Goal: Information Seeking & Learning: Learn about a topic

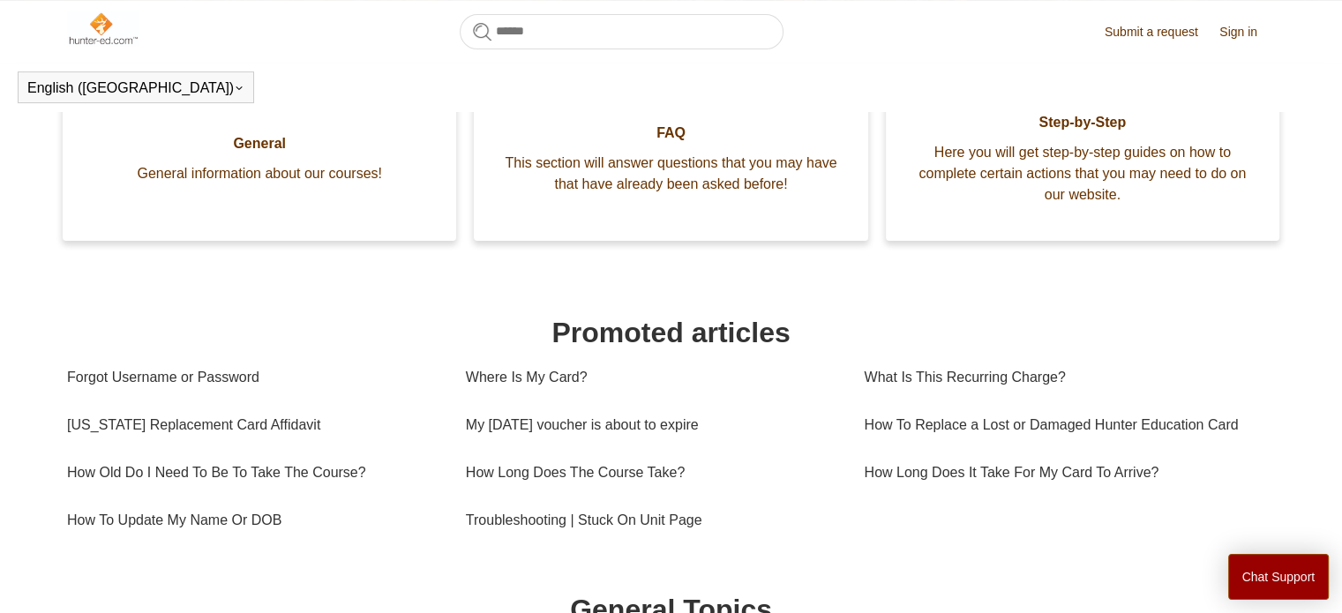
scroll to position [480, 0]
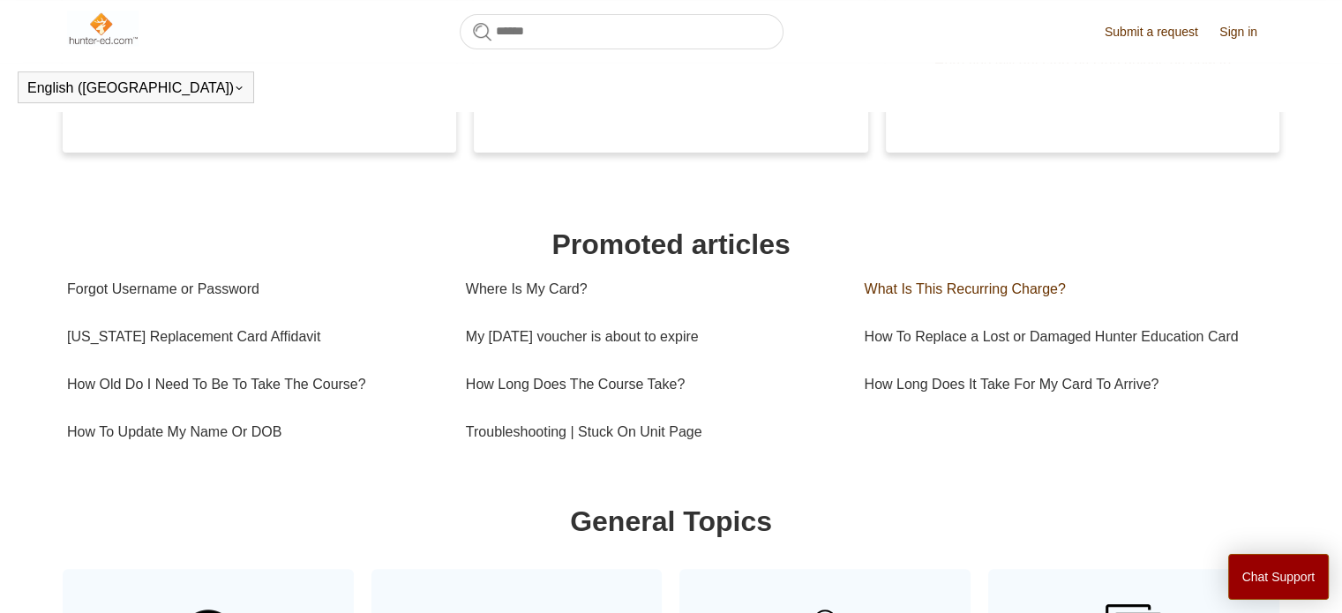
click at [976, 294] on link "What Is This Recurring Charge?" at bounding box center [1063, 290] width 399 height 48
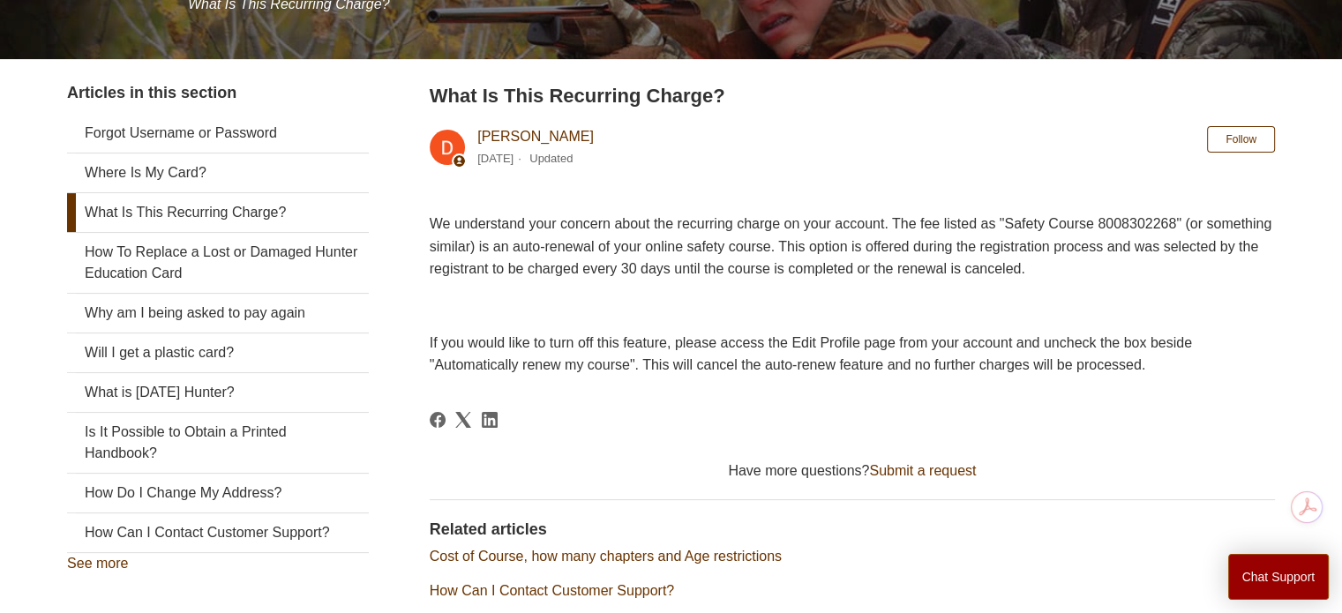
scroll to position [176, 0]
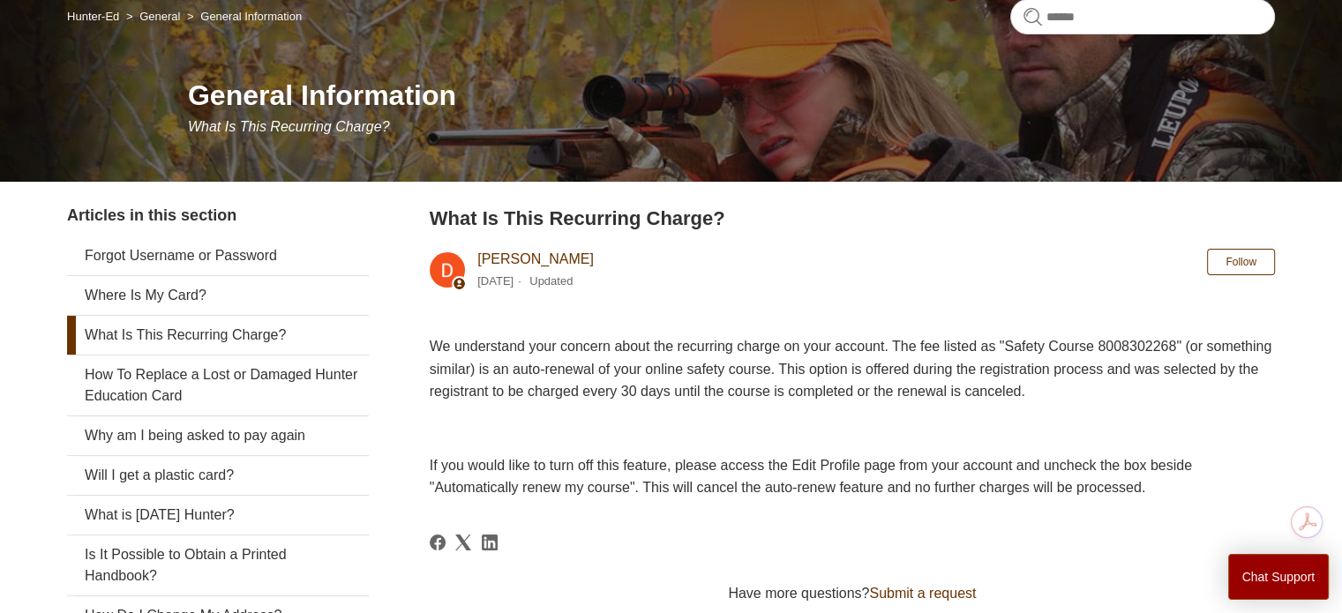
scroll to position [265, 0]
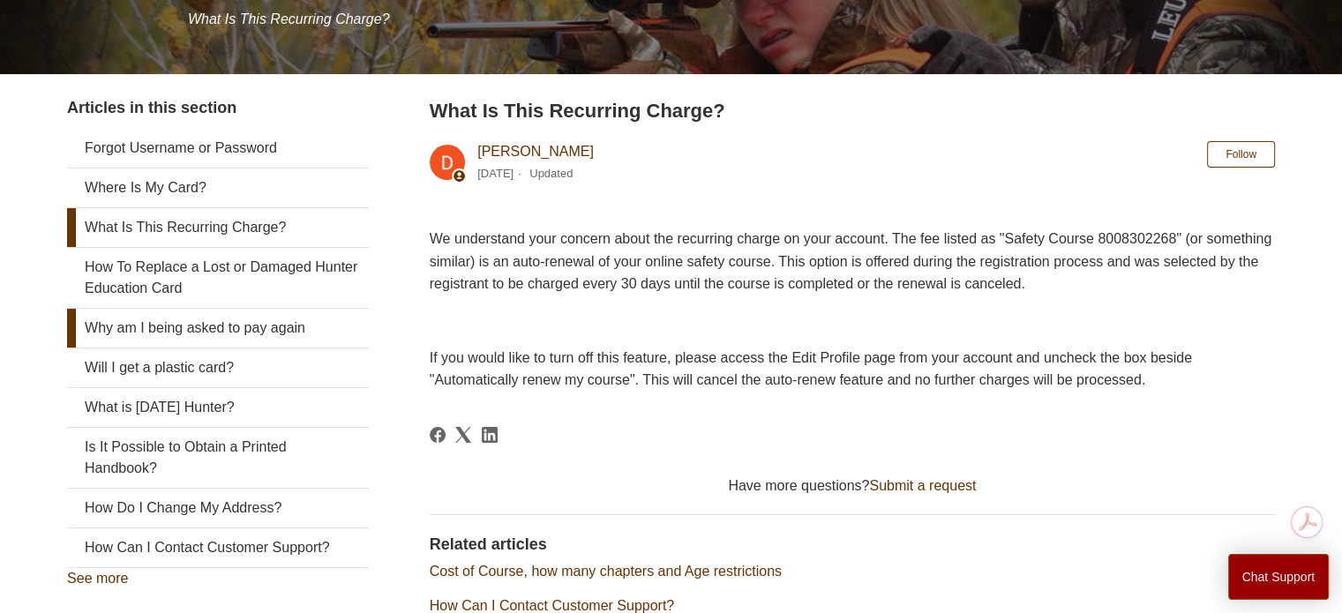
click at [305, 335] on link "Why am I being asked to pay again" at bounding box center [218, 328] width 302 height 39
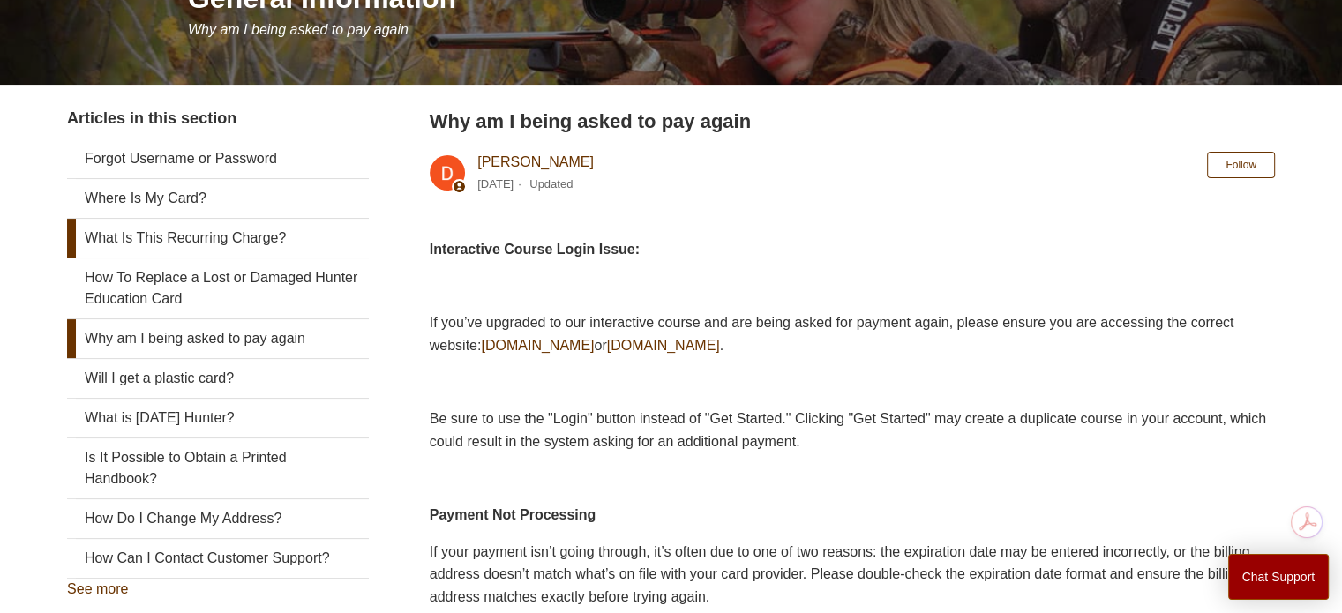
scroll to position [176, 0]
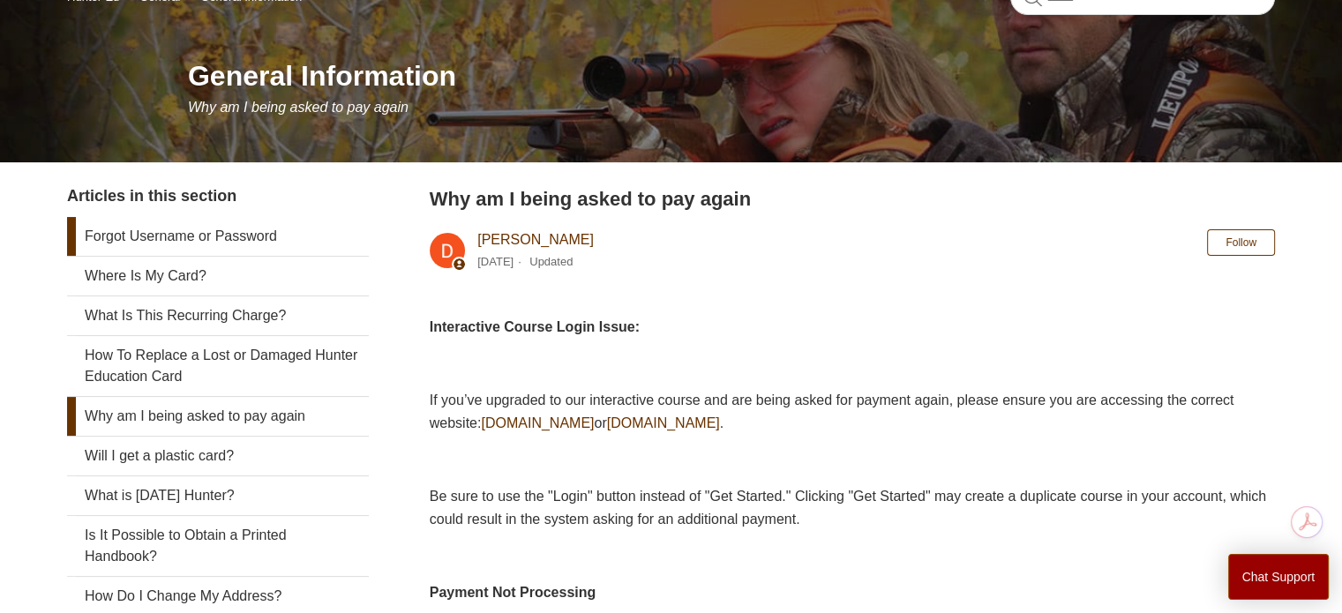
click at [281, 227] on link "Forgot Username or Password" at bounding box center [218, 236] width 302 height 39
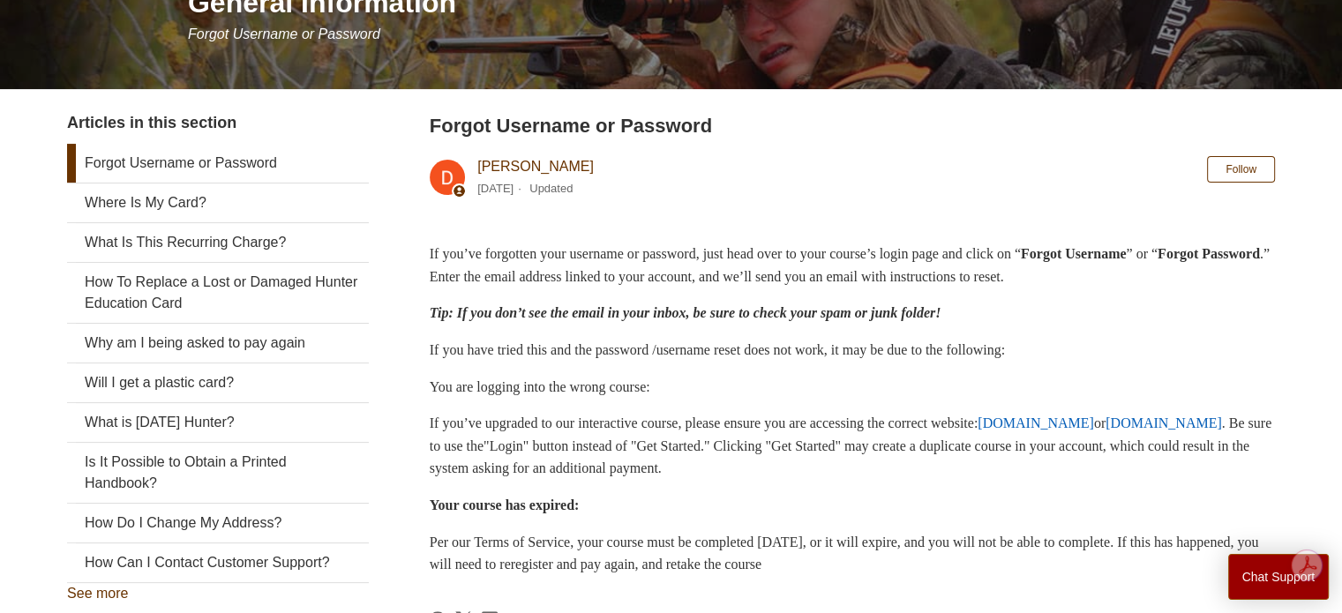
scroll to position [176, 0]
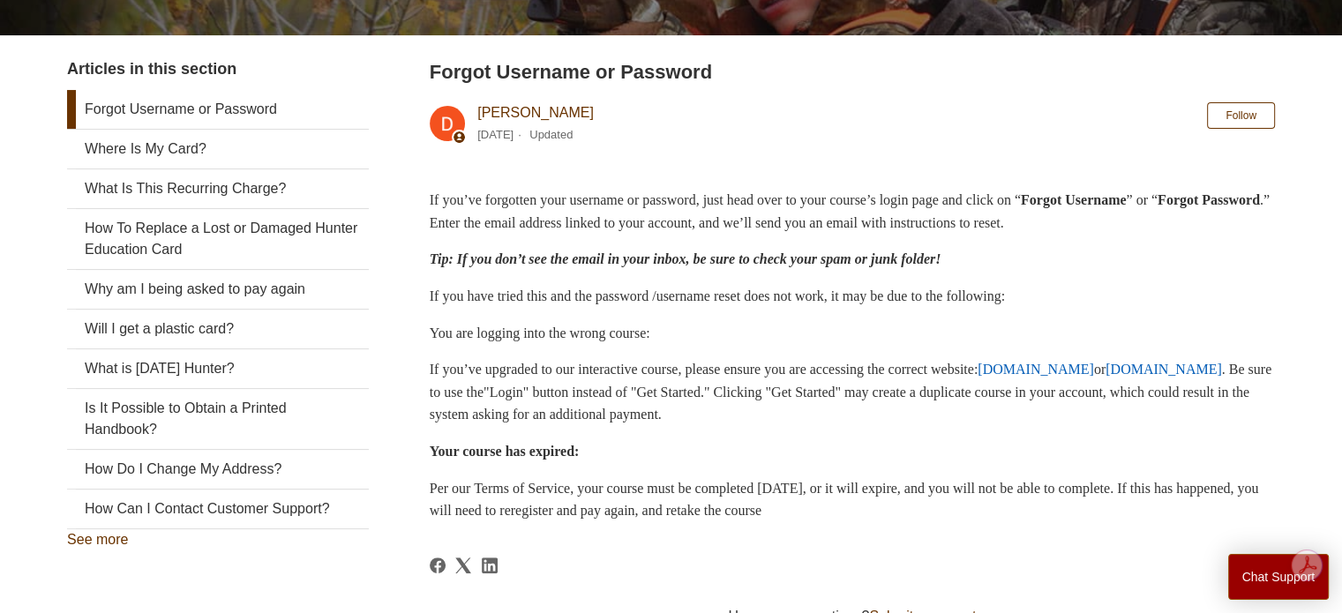
click at [931, 440] on p "Your course has expired:" at bounding box center [852, 451] width 845 height 23
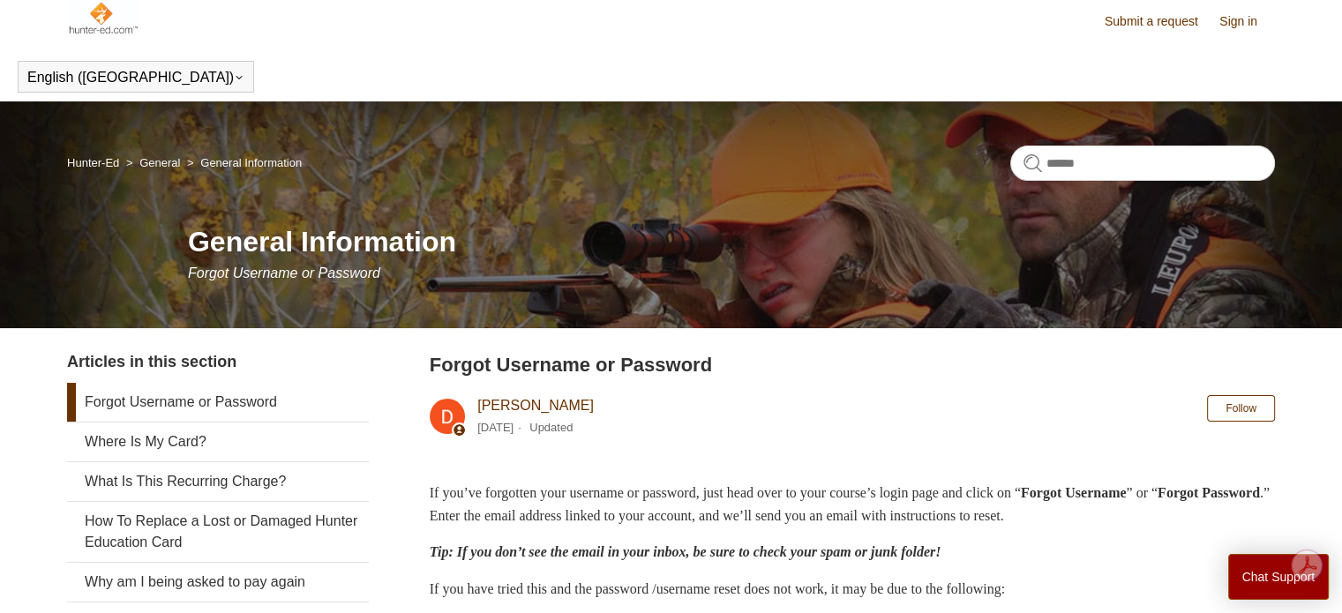
scroll to position [0, 0]
